Goal: Task Accomplishment & Management: Manage account settings

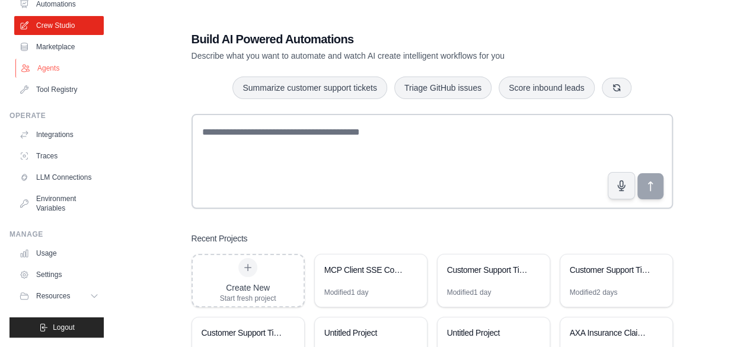
scroll to position [78, 0]
click at [41, 254] on link "Usage" at bounding box center [59, 253] width 89 height 19
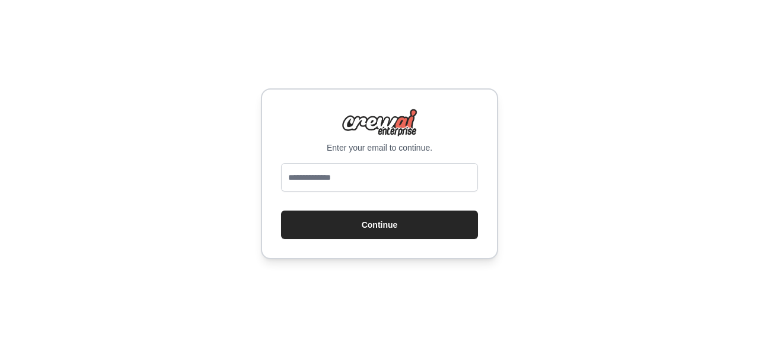
drag, startPoint x: 561, startPoint y: 99, endPoint x: 39, endPoint y: 157, distance: 525.9
click at [25, 163] on div "Enter your email to continue. Continue" at bounding box center [379, 173] width 759 height 347
click at [332, 152] on p "Enter your email to continue." at bounding box center [379, 148] width 197 height 12
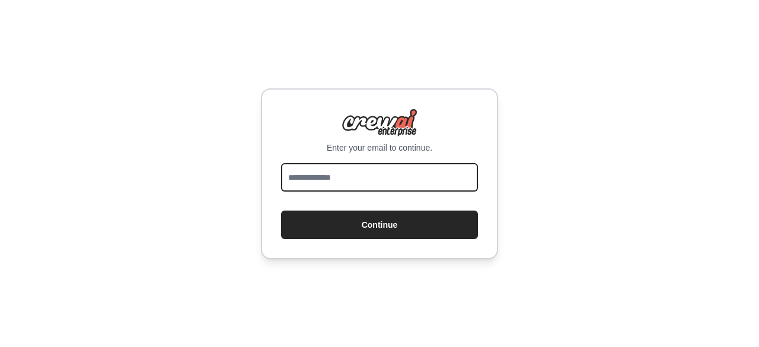
click at [321, 187] on input "email" at bounding box center [379, 177] width 197 height 28
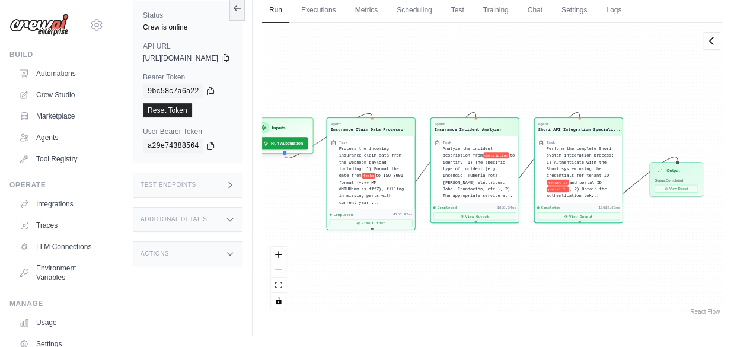
scroll to position [4261, 0]
